Goal: Connect with others: Connect with others

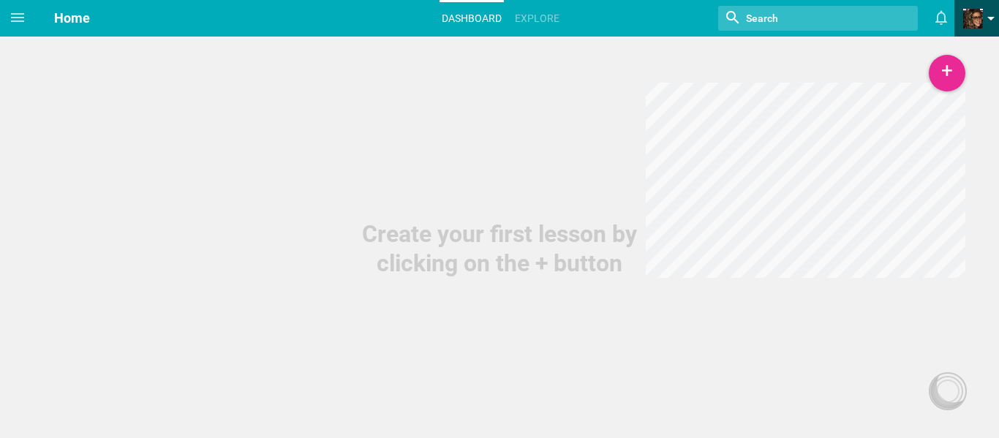
click at [963, 15] on span at bounding box center [973, 19] width 20 height 20
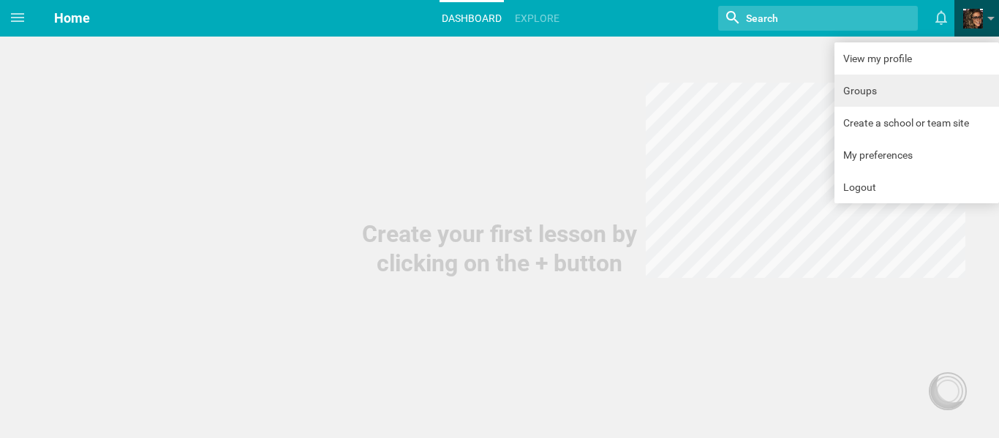
click at [924, 93] on link "Groups" at bounding box center [916, 91] width 164 height 32
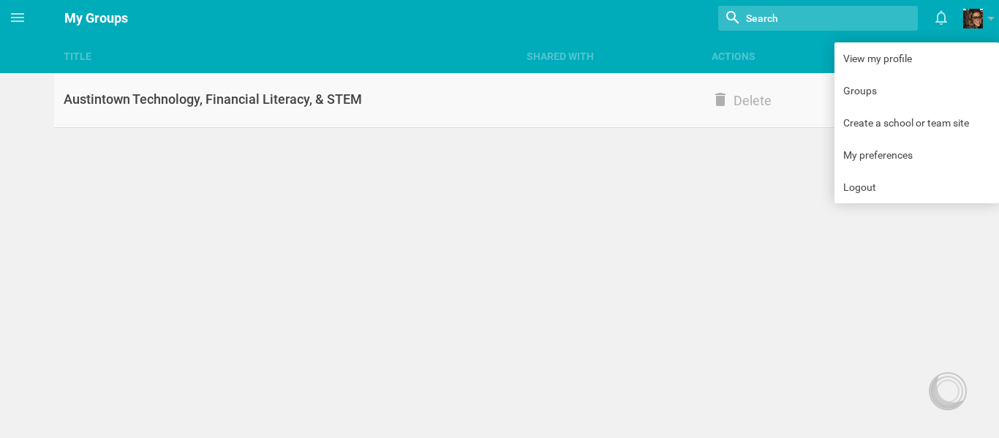
click at [303, 101] on div "Austintown Technology, Financial Literacy, & STEM" at bounding box center [285, 100] width 463 height 18
